Goal: Task Accomplishment & Management: Complete application form

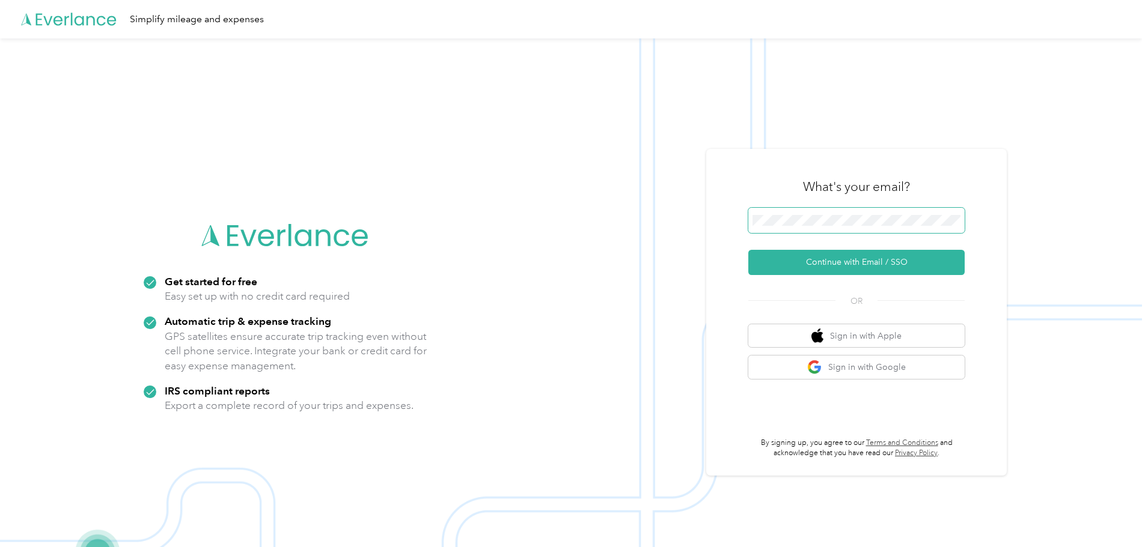
click at [898, 233] on span at bounding box center [856, 220] width 216 height 25
click at [831, 257] on button "Continue with Email / SSO" at bounding box center [856, 262] width 216 height 25
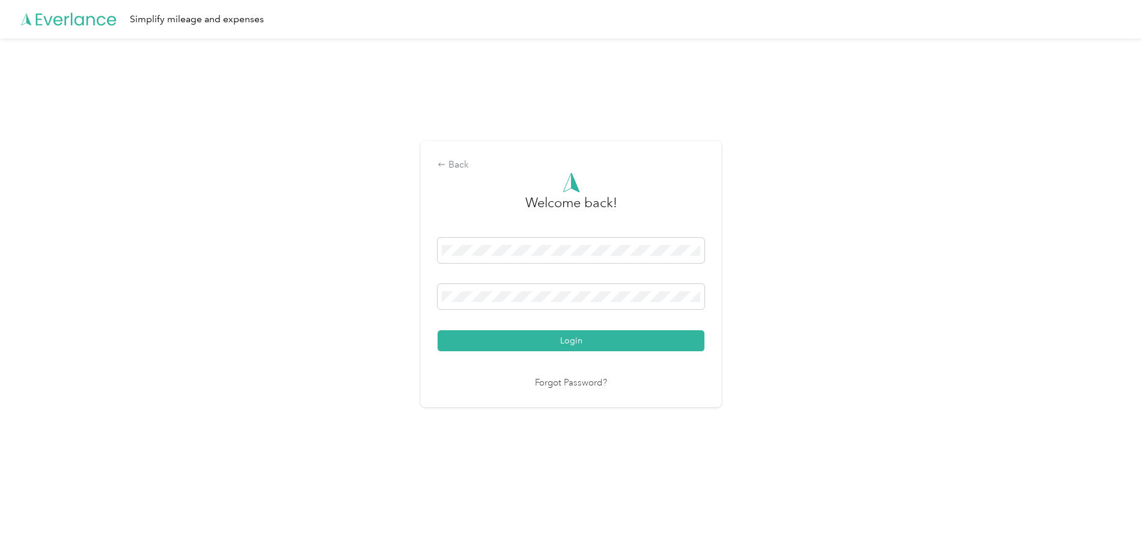
click at [437, 330] on button "Login" at bounding box center [570, 340] width 267 height 21
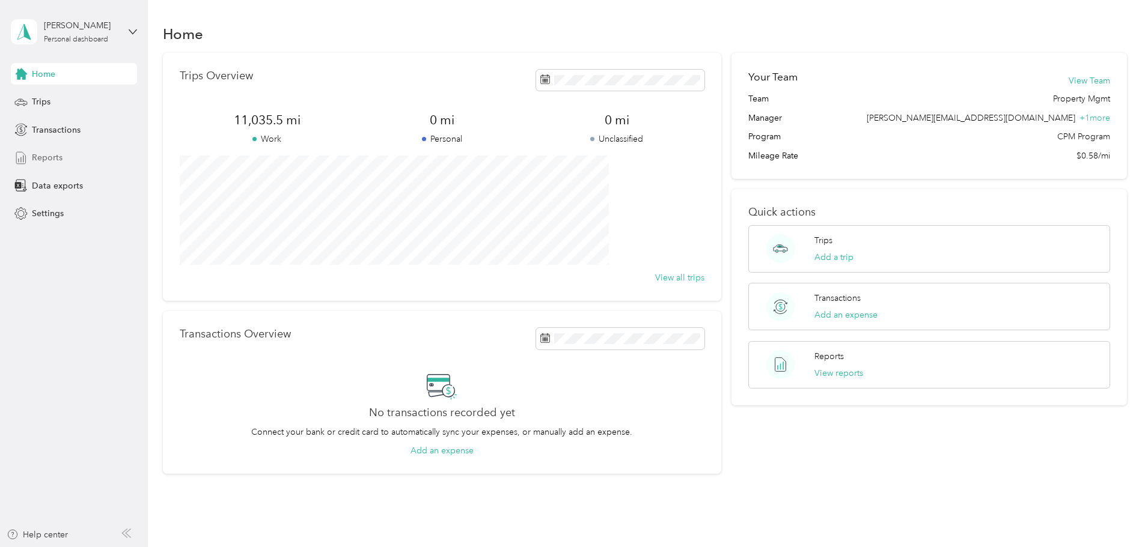
click at [57, 163] on span "Reports" at bounding box center [47, 157] width 31 height 13
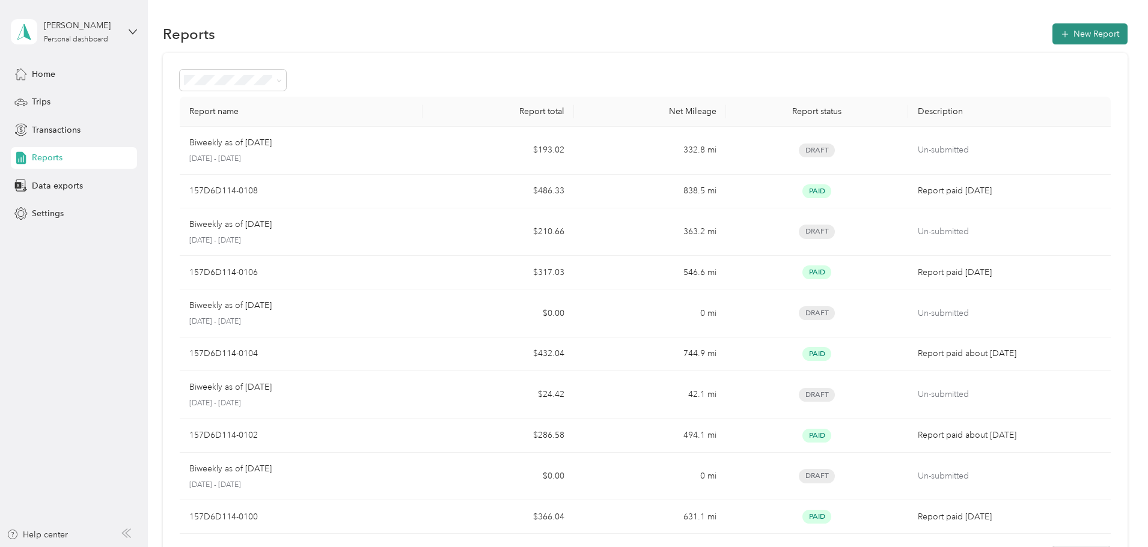
click at [1052, 41] on button "New Report" at bounding box center [1089, 33] width 75 height 21
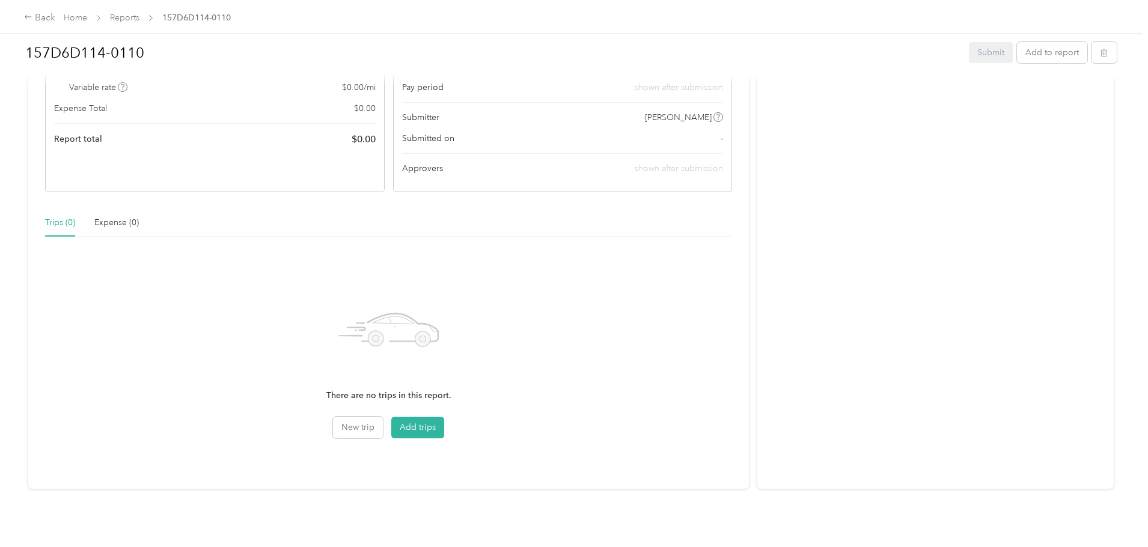
scroll to position [161, 0]
click at [439, 412] on button "Add trips" at bounding box center [417, 423] width 53 height 22
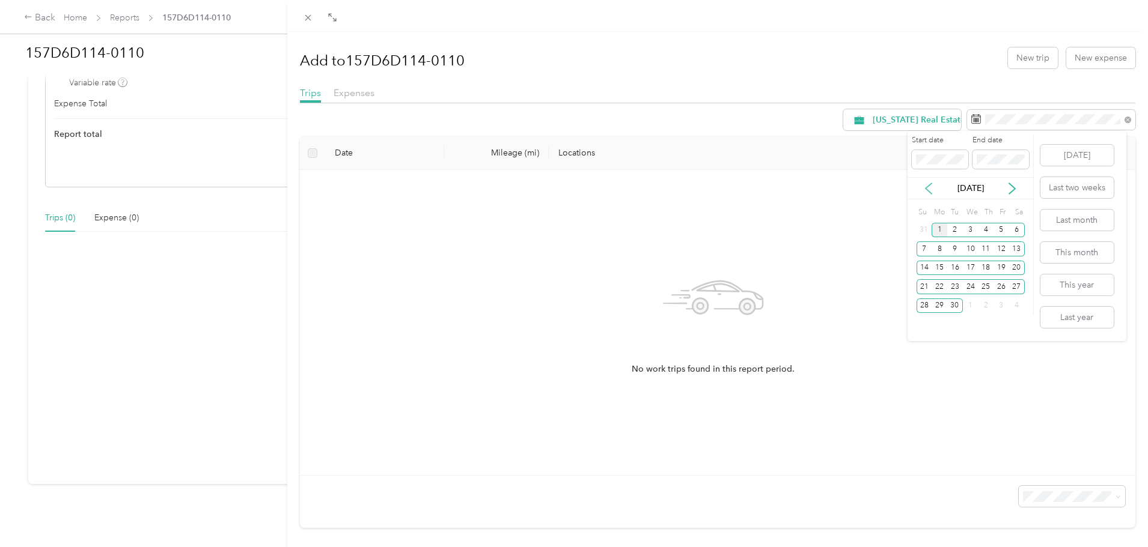
click at [920, 192] on div "[DATE]" at bounding box center [970, 188] width 126 height 13
click at [925, 190] on icon at bounding box center [928, 189] width 12 height 12
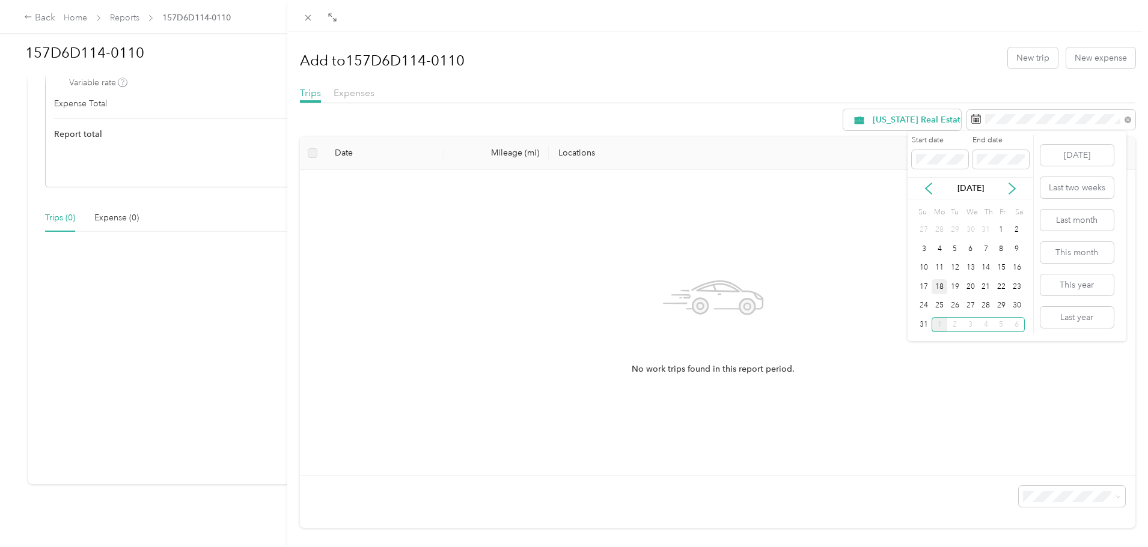
click at [937, 287] on div "18" at bounding box center [939, 286] width 16 height 15
click at [928, 324] on div "31" at bounding box center [924, 324] width 16 height 15
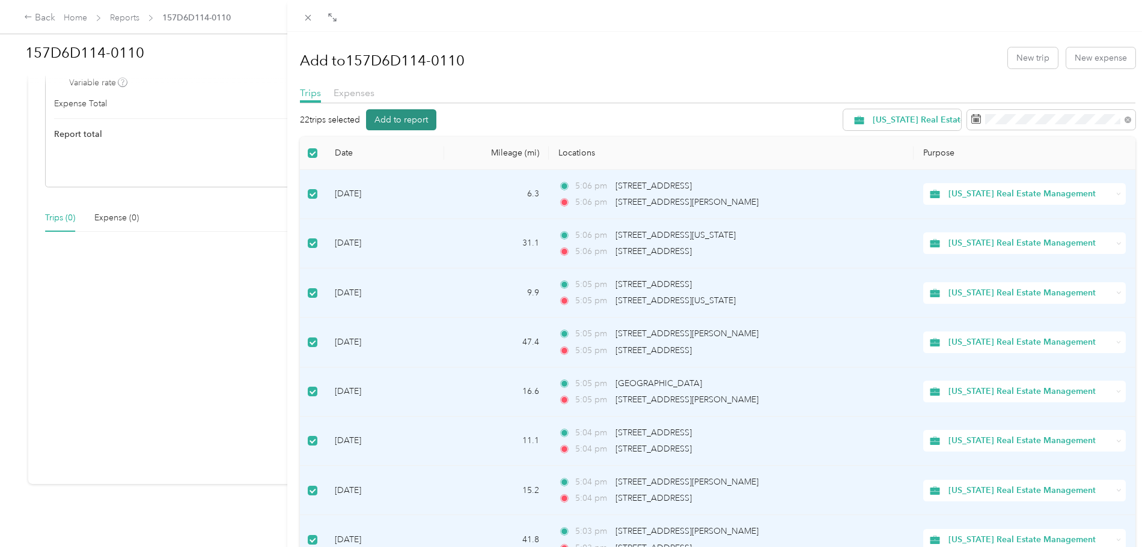
click at [425, 121] on button "Add to report" at bounding box center [401, 119] width 70 height 21
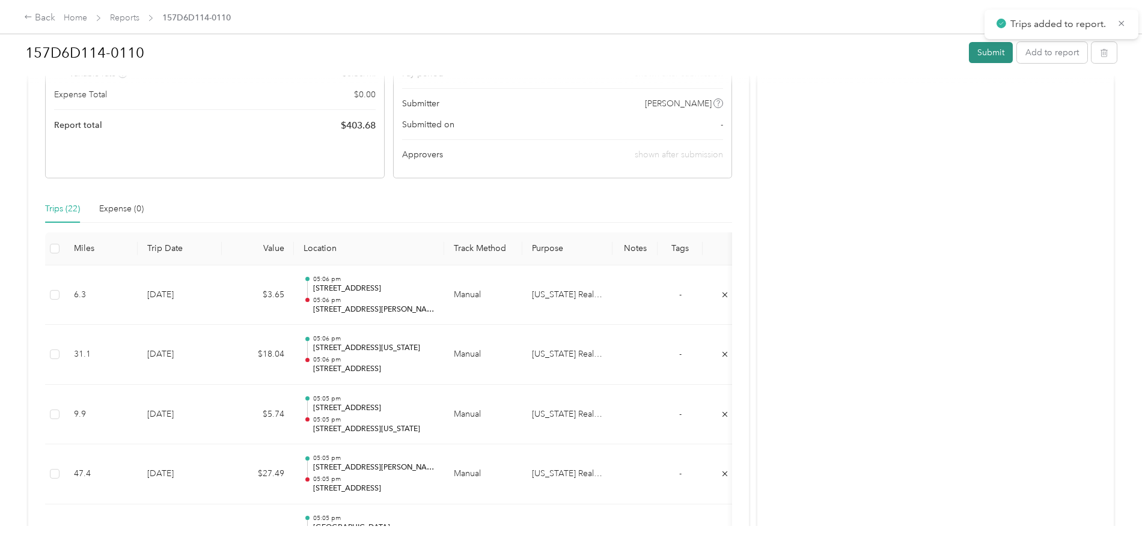
click at [969, 61] on button "Submit" at bounding box center [991, 52] width 44 height 21
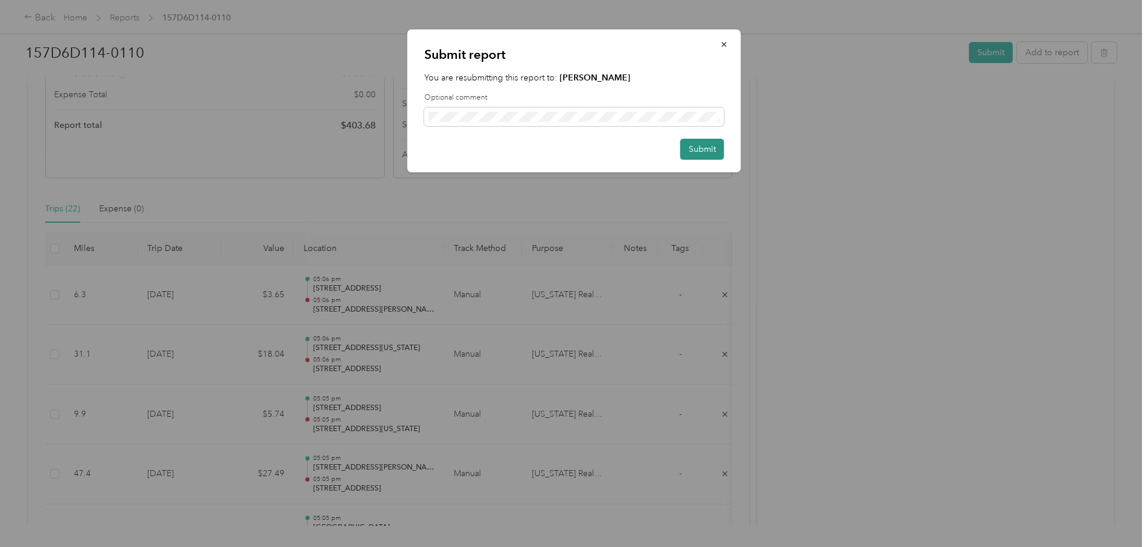
click at [702, 152] on button "Submit" at bounding box center [702, 149] width 44 height 21
